Goal: Learn about a topic

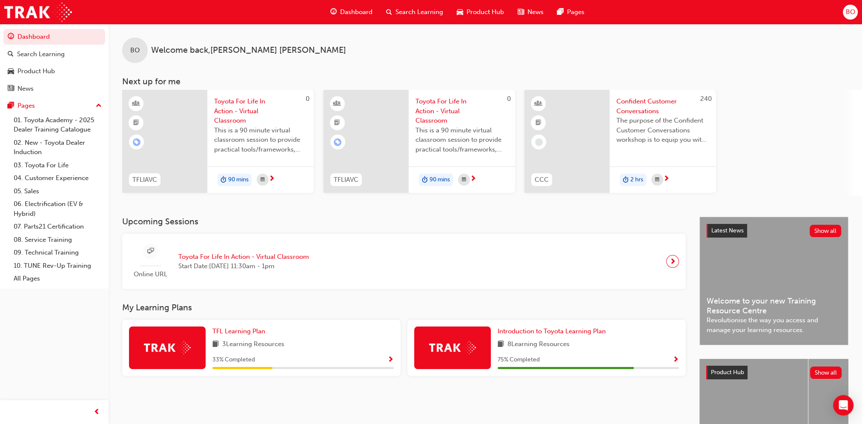
click at [236, 114] on span "Toyota For Life In Action - Virtual Classroom" at bounding box center [260, 111] width 93 height 29
